Goal: Find specific page/section: Find specific page/section

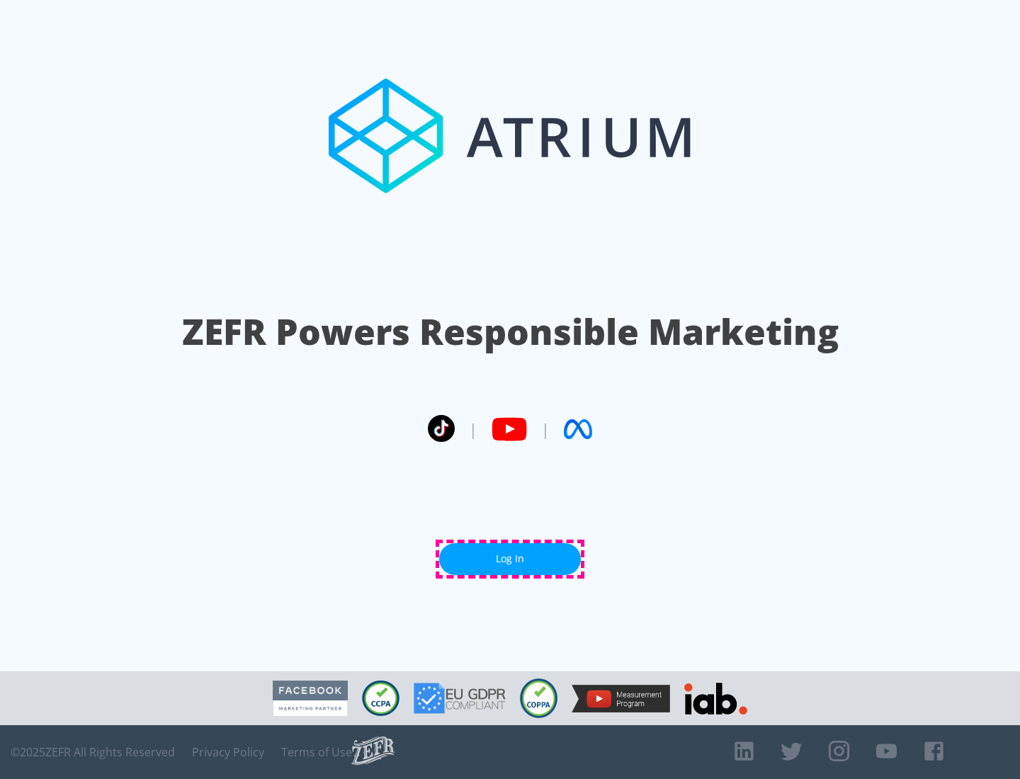
click at [510, 559] on link "Log In" at bounding box center [510, 559] width 142 height 32
